Goal: Task Accomplishment & Management: Use online tool/utility

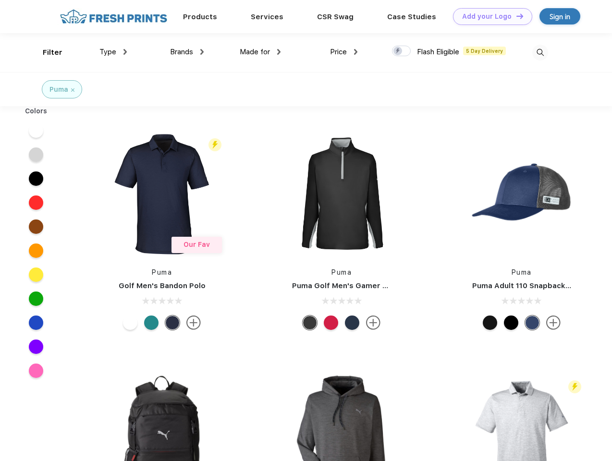
click at [489, 16] on link "Add your Logo Design Tool" at bounding box center [492, 16] width 79 height 17
click at [0, 0] on div "Design Tool" at bounding box center [0, 0] width 0 height 0
click at [516, 16] on link "Add your Logo Design Tool" at bounding box center [492, 16] width 79 height 17
click at [46, 52] on div "Filter" at bounding box center [53, 52] width 20 height 11
click at [113, 52] on span "Type" at bounding box center [107, 52] width 17 height 9
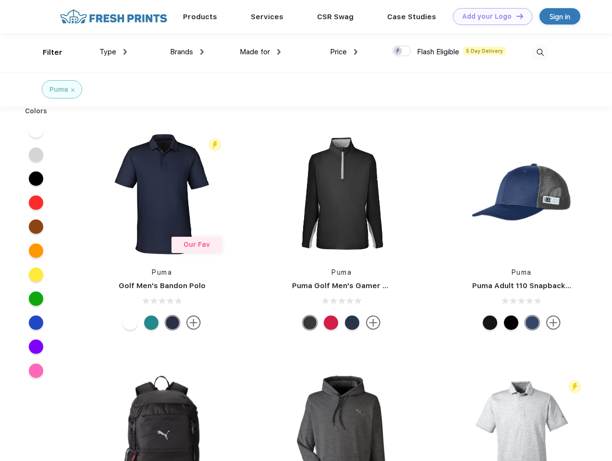
click at [187, 52] on span "Brands" at bounding box center [181, 52] width 23 height 9
click at [260, 52] on span "Made for" at bounding box center [255, 52] width 30 height 9
click at [344, 52] on span "Price" at bounding box center [338, 52] width 17 height 9
click at [402, 51] on div at bounding box center [401, 51] width 19 height 11
click at [398, 51] on input "checkbox" at bounding box center [395, 48] width 6 height 6
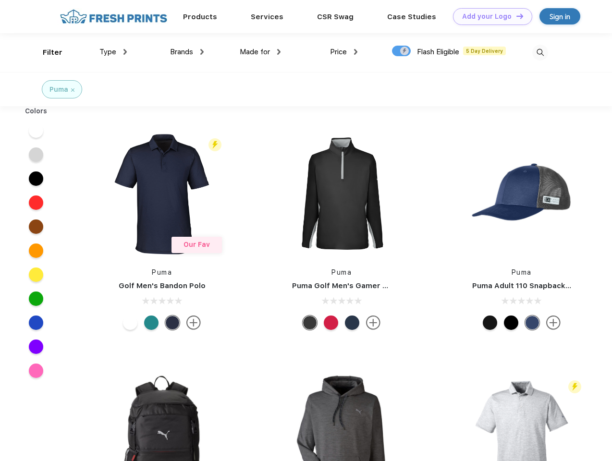
click at [540, 52] on img at bounding box center [540, 53] width 16 height 16
